Goal: Information Seeking & Learning: Understand process/instructions

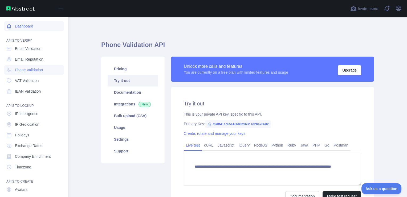
click at [37, 25] on link "Dashboard" at bounding box center [34, 26] width 60 height 10
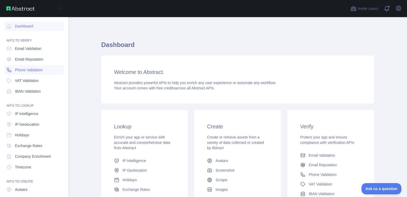
click at [32, 70] on span "Phone Validation" at bounding box center [29, 69] width 28 height 5
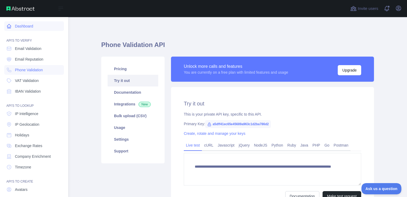
click at [31, 27] on link "Dashboard" at bounding box center [34, 26] width 60 height 10
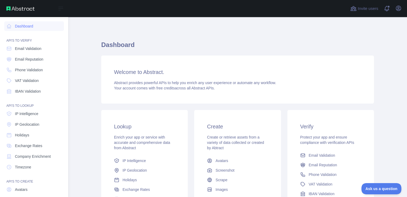
click at [62, 3] on div "Open sidebar" at bounding box center [34, 8] width 68 height 17
click at [59, 7] on icon at bounding box center [61, 8] width 4 height 3
click at [33, 72] on span "Phone Validation" at bounding box center [29, 69] width 28 height 5
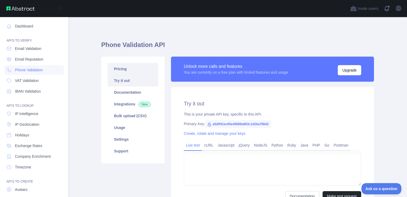
type textarea "**********"
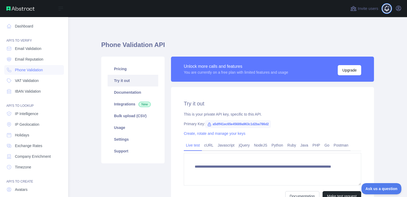
click at [390, 10] on span at bounding box center [389, 8] width 11 height 17
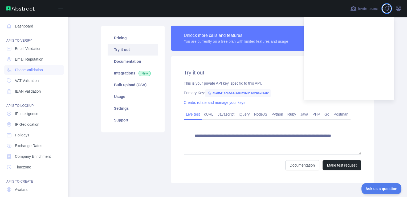
scroll to position [3, 0]
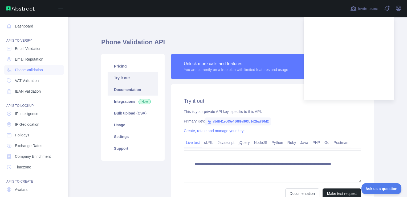
click at [138, 87] on link "Documentation" at bounding box center [133, 90] width 51 height 12
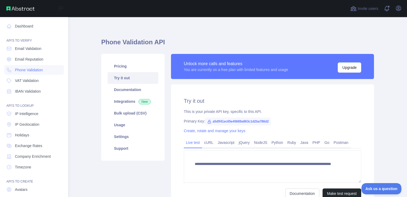
click at [226, 120] on span "a5dff41ec65e45689a963c1d2ba786d2" at bounding box center [238, 121] width 66 height 8
click at [207, 122] on icon at bounding box center [209, 121] width 4 height 4
drag, startPoint x: 210, startPoint y: 121, endPoint x: 271, endPoint y: 119, distance: 61.3
click at [271, 119] on div "Primary Key: a5dff41ec65e45689a963c1d2ba786d2" at bounding box center [273, 120] width 178 height 5
copy span "a5dff41ec65e45689a963c1d2ba786d2"
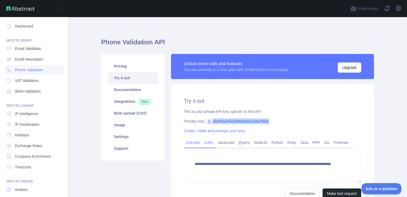
click at [203, 144] on link "cURL" at bounding box center [209, 142] width 14 height 9
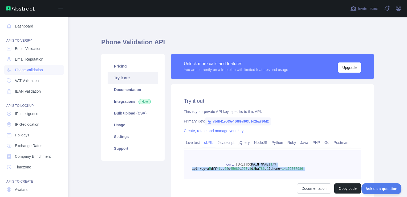
drag, startPoint x: 289, startPoint y: 170, endPoint x: 245, endPoint y: 163, distance: 44.5
click at [245, 163] on pre "curl '[URL][DOMAIN_NAME] 1 /?api_key=a 5 dff 41 ec 65 e 45689 a 963 c 1 d 2 ba …" at bounding box center [273, 164] width 178 height 29
drag, startPoint x: 266, startPoint y: 121, endPoint x: 204, endPoint y: 120, distance: 62.4
click at [205, 120] on span "a5dff41ec65e45689a963c1d2ba786d2" at bounding box center [238, 121] width 66 height 8
copy span "a5dff41ec65e45689a963c1d2ba786d2"
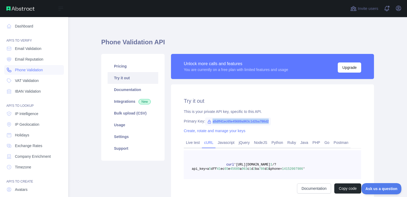
click at [34, 71] on span "Phone Validation" at bounding box center [29, 69] width 28 height 5
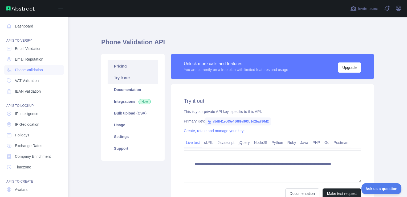
click at [113, 68] on link "Pricing" at bounding box center [133, 66] width 51 height 12
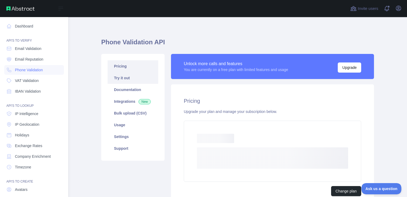
click at [115, 77] on link "Try it out" at bounding box center [133, 78] width 51 height 12
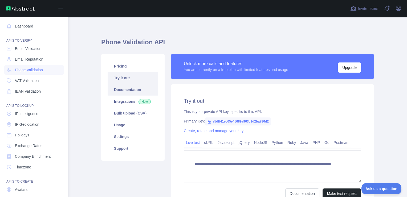
click at [119, 94] on link "Documentation" at bounding box center [133, 90] width 51 height 12
click at [122, 103] on link "Integrations New" at bounding box center [133, 101] width 51 height 12
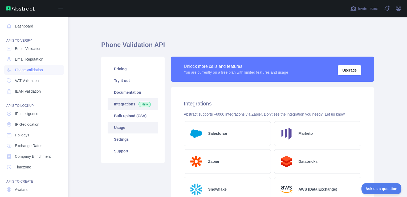
click at [134, 129] on link "Usage" at bounding box center [133, 128] width 51 height 12
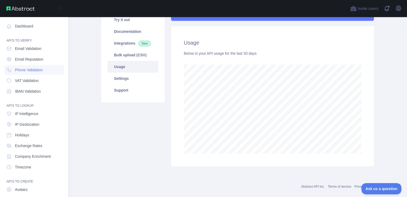
scroll to position [69, 0]
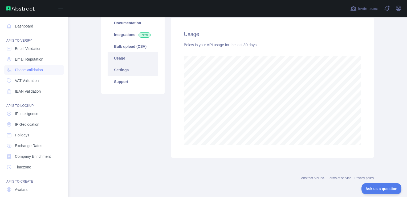
click at [142, 72] on link "Settings" at bounding box center [133, 70] width 51 height 12
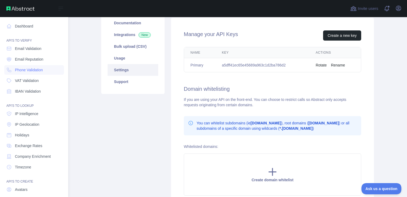
click at [140, 66] on link "Settings" at bounding box center [133, 70] width 51 height 12
click at [138, 60] on link "Usage" at bounding box center [133, 58] width 51 height 12
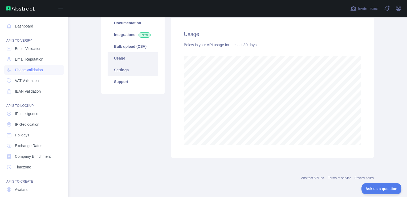
scroll to position [180, 335]
click at [29, 27] on link "Dashboard" at bounding box center [34, 26] width 60 height 10
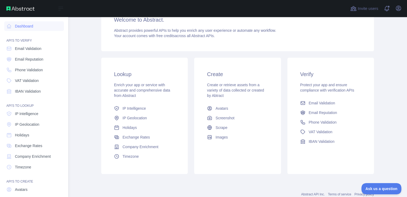
scroll to position [53, 0]
click at [324, 122] on span "Phone Validation" at bounding box center [323, 120] width 28 height 5
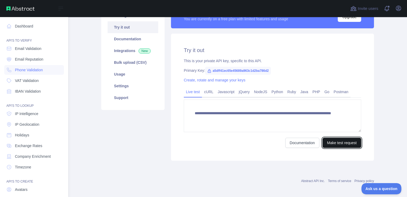
click at [329, 144] on button "Make test request" at bounding box center [342, 143] width 39 height 10
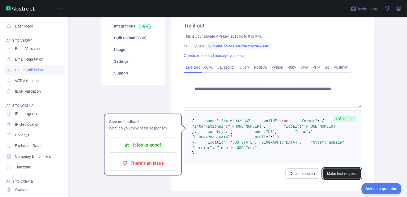
scroll to position [26, 0]
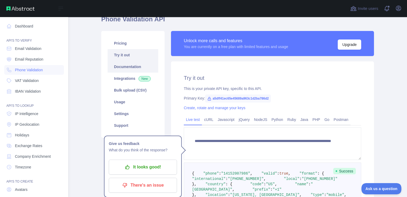
click at [127, 65] on link "Documentation" at bounding box center [133, 67] width 51 height 12
click at [332, 121] on link "Postman" at bounding box center [341, 119] width 19 height 9
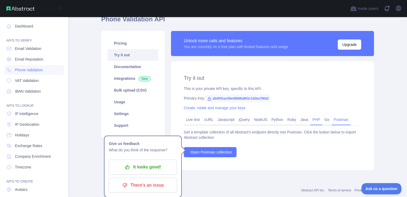
click at [313, 119] on link "PHP" at bounding box center [317, 119] width 12 height 9
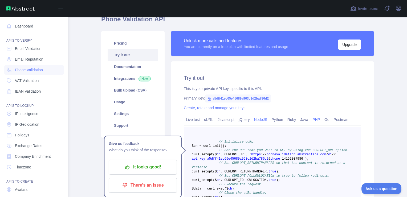
click at [252, 119] on link "NodeJS" at bounding box center [261, 119] width 18 height 9
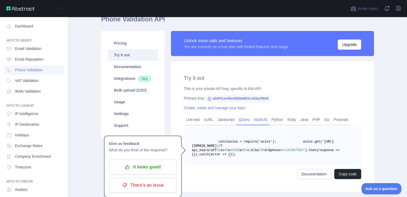
click at [237, 119] on link "jQuery" at bounding box center [244, 119] width 15 height 9
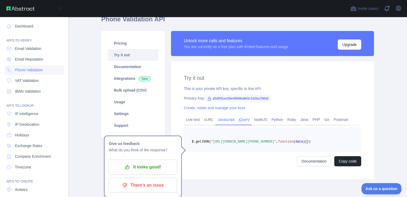
click at [224, 119] on link "Javascript" at bounding box center [226, 119] width 21 height 9
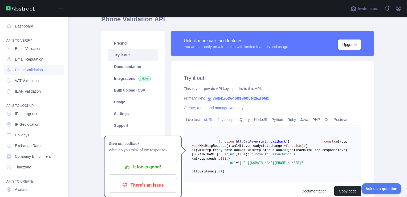
click at [208, 119] on link "cURL" at bounding box center [209, 119] width 14 height 9
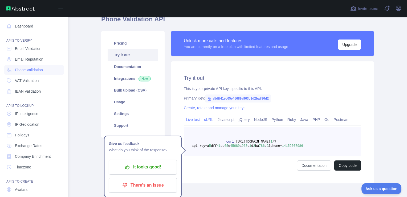
click at [192, 117] on link "Live test" at bounding box center [193, 119] width 18 height 9
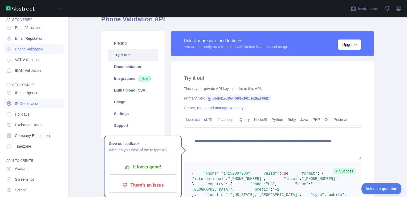
scroll to position [38, 0]
